Goal: Navigation & Orientation: Go to known website

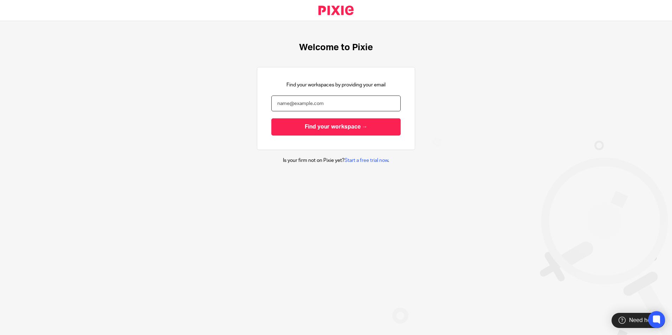
click at [335, 106] on input "email" at bounding box center [335, 104] width 129 height 16
click at [333, 105] on input "email" at bounding box center [335, 104] width 129 height 16
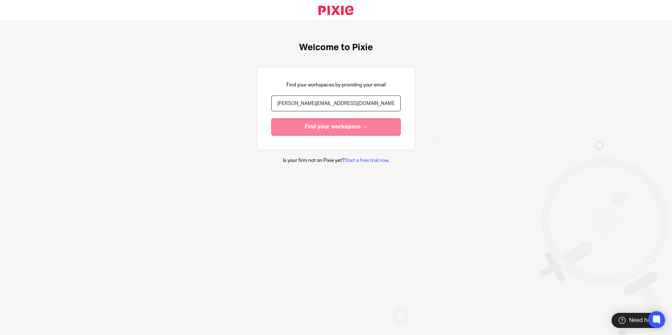
type input "[PERSON_NAME][EMAIL_ADDRESS][DOMAIN_NAME]"
click at [343, 123] on input "Find your workspace →" at bounding box center [335, 126] width 129 height 17
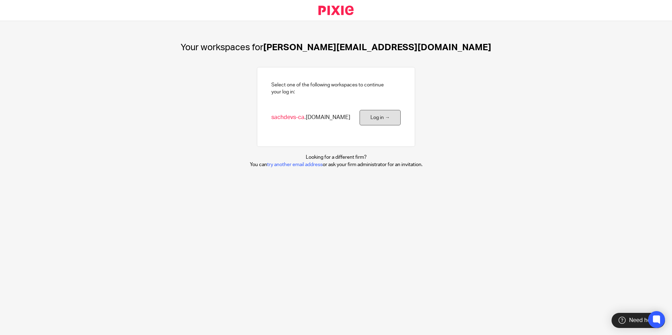
click at [380, 117] on link "Log in →" at bounding box center [380, 118] width 41 height 16
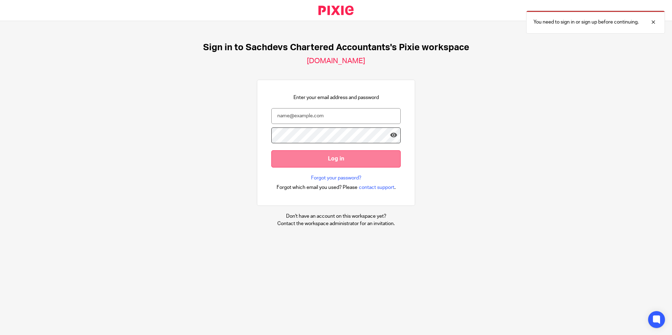
type input "[PERSON_NAME][EMAIL_ADDRESS][DOMAIN_NAME]"
click at [342, 159] on input "Log in" at bounding box center [335, 158] width 129 height 17
